Goal: Task Accomplishment & Management: Complete application form

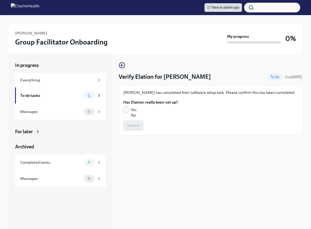
click at [128, 109] on span at bounding box center [125, 109] width 5 height 5
click at [128, 109] on input "Yes" at bounding box center [126, 109] width 5 height 5
radio input "true"
click at [136, 126] on span "Submit" at bounding box center [133, 125] width 13 height 5
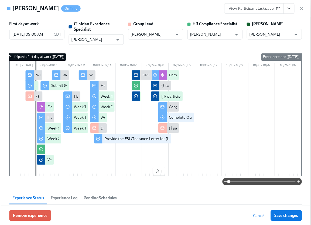
scroll to position [0, 7548]
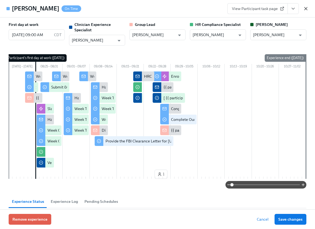
click at [307, 8] on icon "button" at bounding box center [305, 8] width 5 height 5
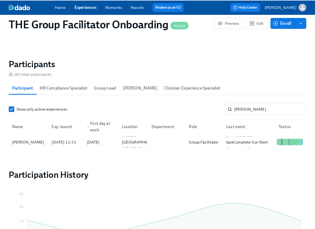
scroll to position [0, 7544]
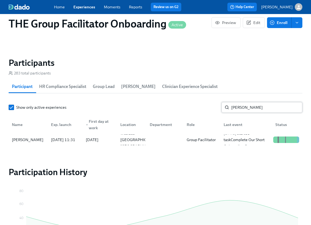
click at [263, 107] on input "lisa" at bounding box center [266, 107] width 71 height 11
type input "rann"
click at [177, 137] on div at bounding box center [163, 139] width 37 height 11
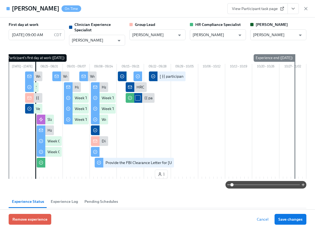
click at [293, 6] on icon "View task page" at bounding box center [293, 8] width 5 height 5
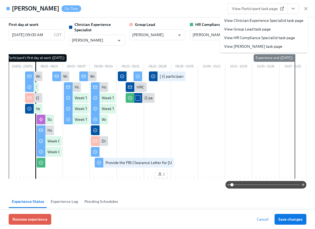
click at [274, 23] on link "View Clinician Experience Specialist task page" at bounding box center [263, 20] width 79 height 5
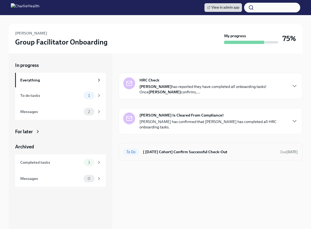
click at [181, 151] on h6 "[ [DATE] Cohort] Confirm Successful Check-Out" at bounding box center [209, 152] width 133 height 6
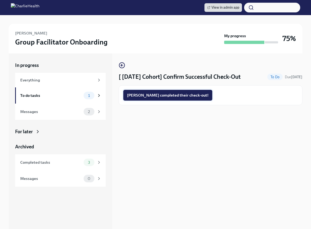
click at [161, 93] on span "Ranny completed their check-out!" at bounding box center [168, 95] width 82 height 5
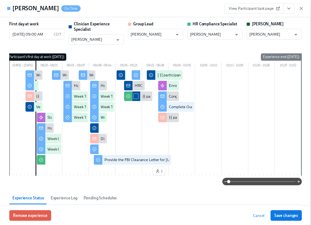
scroll to position [0, 7548]
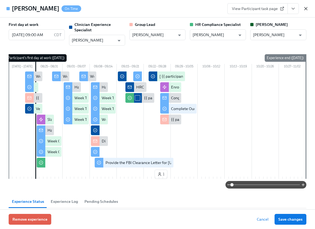
click at [304, 7] on icon "button" at bounding box center [305, 8] width 5 height 5
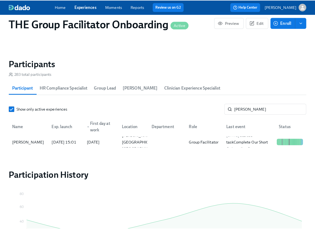
scroll to position [0, 7544]
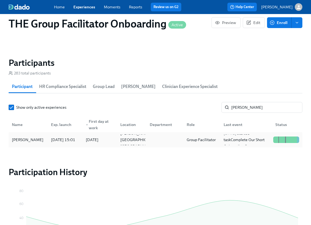
click at [42, 141] on div "[PERSON_NAME]" at bounding box center [28, 139] width 37 height 11
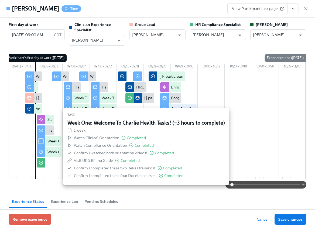
scroll to position [0, 7548]
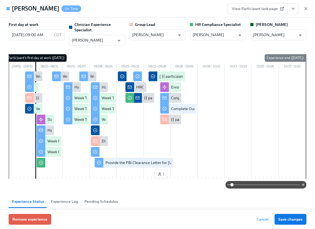
click at [291, 9] on icon "View task page" at bounding box center [293, 8] width 5 height 5
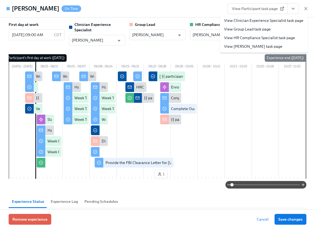
click at [282, 22] on link "View Clinician Experience Specialist task page" at bounding box center [263, 20] width 79 height 5
